Goal: Communication & Community: Share content

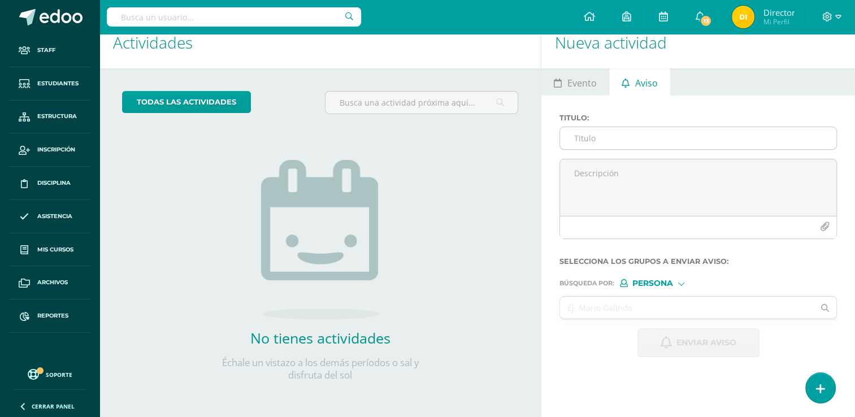
drag, startPoint x: 0, startPoint y: 0, endPoint x: 630, endPoint y: 134, distance: 643.9
click at [630, 134] on input "Titulo :" at bounding box center [698, 138] width 276 height 22
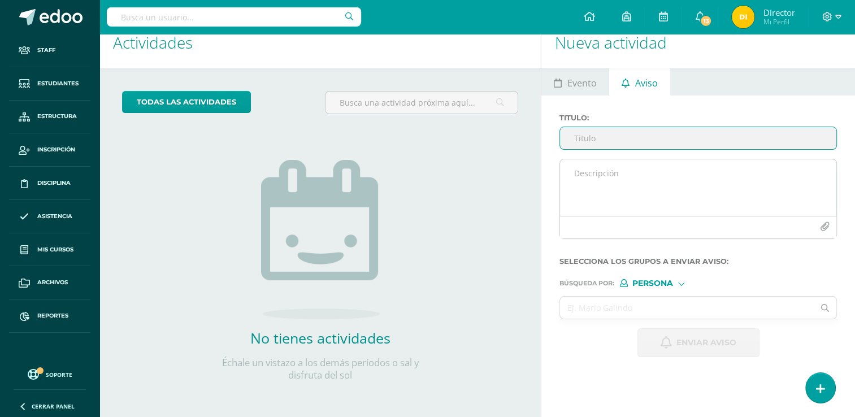
paste input "Circular No.25-2025 - Ensayos."
type input "Circular No.25-2025 - Ensayos."
click at [656, 164] on textarea at bounding box center [698, 187] width 276 height 57
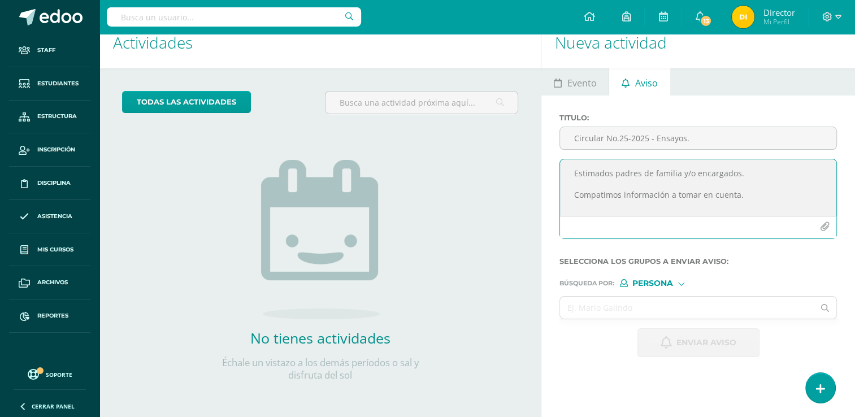
click at [764, 192] on textarea "Estimados padres de familia y/o encargados. Compatimos información a tomar en c…" at bounding box center [698, 187] width 276 height 57
click at [780, 201] on textarea "Estimados padres de familia y/o encargados. Compartimos información a tomar en …" at bounding box center [698, 187] width 276 height 57
type textarea "Estimados padres de familia y/o encargados. Compartimos información a tomar en …"
click at [824, 225] on icon "button" at bounding box center [825, 227] width 10 height 10
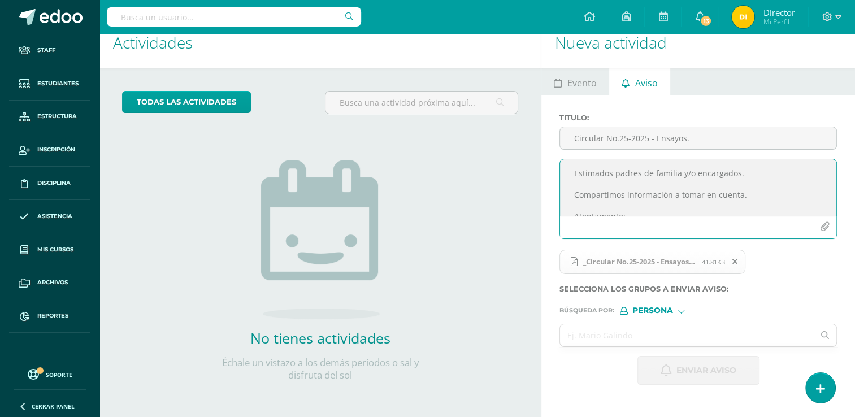
scroll to position [25, 0]
click at [683, 309] on div at bounding box center [681, 310] width 6 height 6
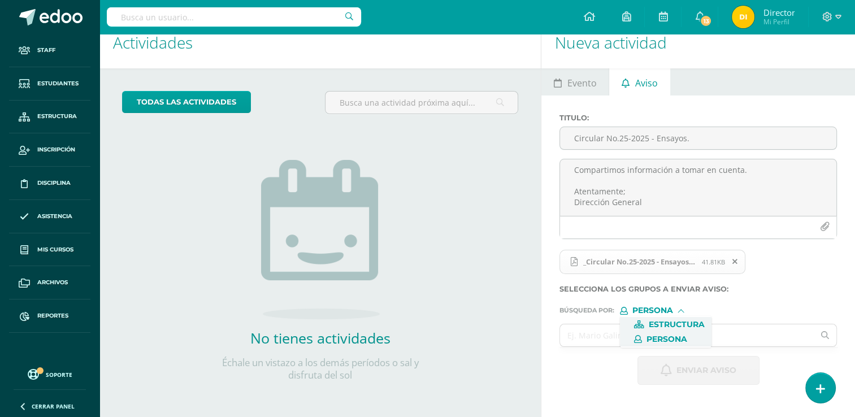
click at [677, 324] on span "Estructura" at bounding box center [677, 325] width 56 height 6
click at [670, 333] on input "text" at bounding box center [687, 335] width 254 height 22
type input "tercero"
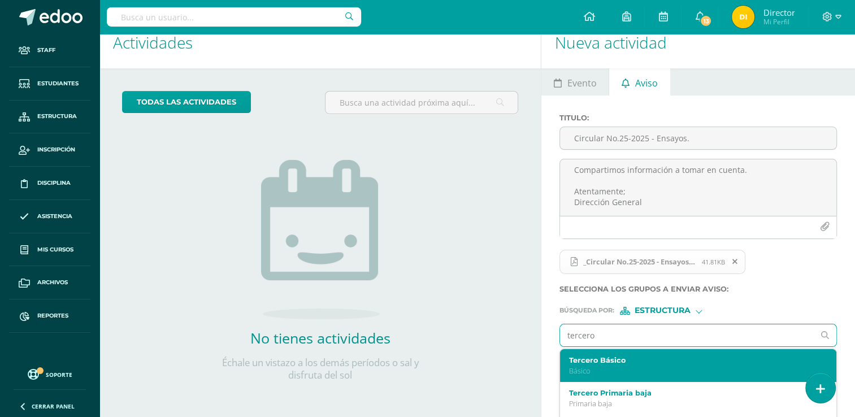
click at [657, 362] on label "Tercero Básico" at bounding box center [693, 360] width 248 height 8
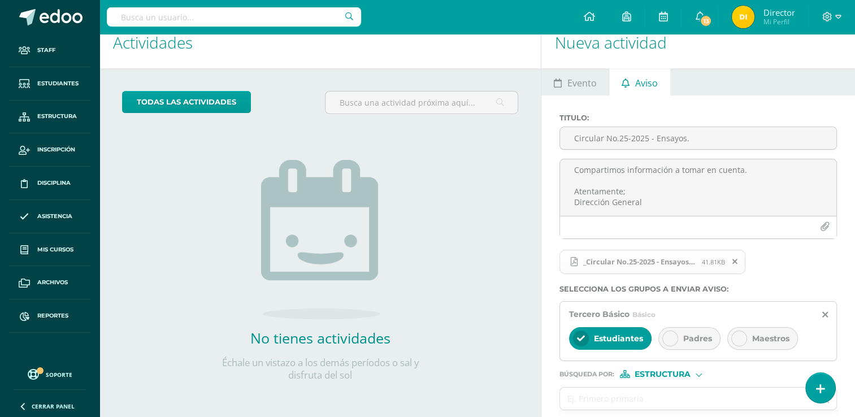
click at [685, 329] on div "Padres" at bounding box center [690, 338] width 62 height 23
click at [777, 340] on span "Maestros" at bounding box center [770, 339] width 37 height 10
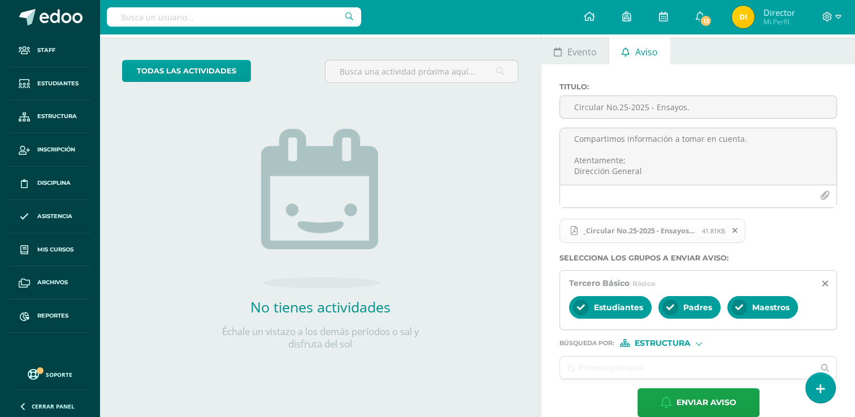
scroll to position [65, 0]
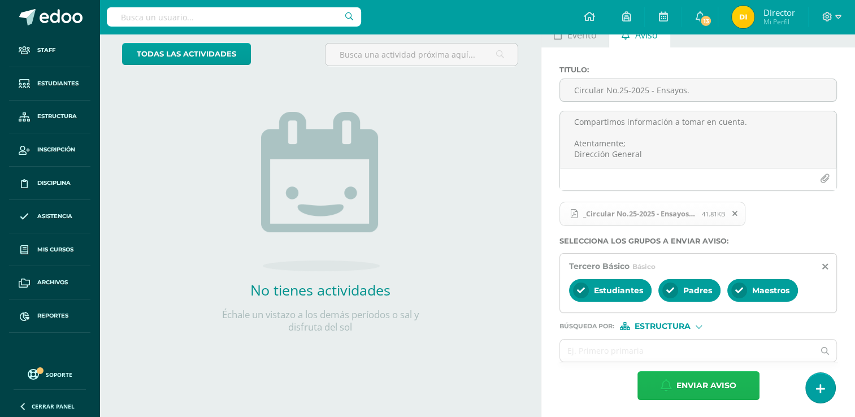
click at [667, 384] on icon "button" at bounding box center [666, 385] width 11 height 12
